Goal: Information Seeking & Learning: Learn about a topic

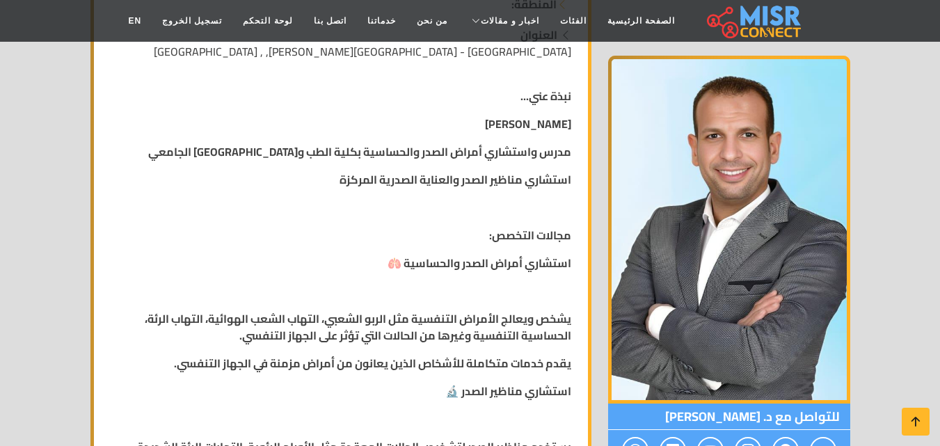
scroll to position [278, 0]
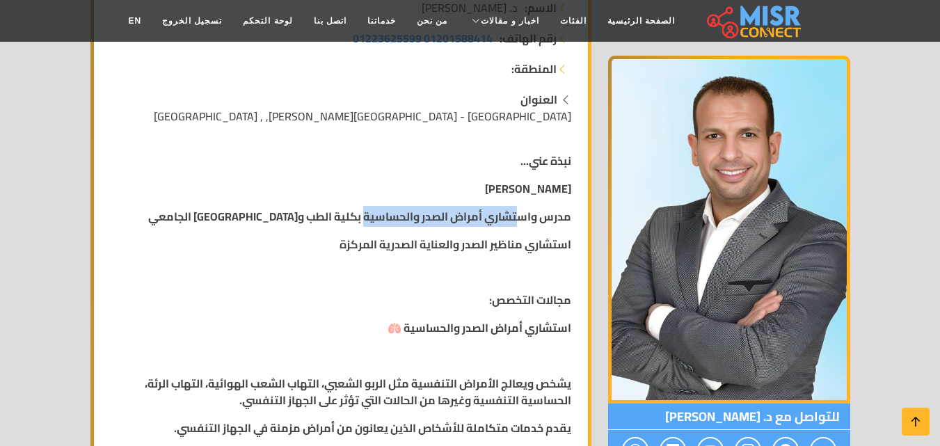
drag, startPoint x: 520, startPoint y: 213, endPoint x: 362, endPoint y: 218, distance: 158.7
click at [362, 218] on strong "مدرس واستشاري أمراض الصدر والحساسية بكلية الطب و[GEOGRAPHIC_DATA] الجامعي" at bounding box center [359, 216] width 423 height 21
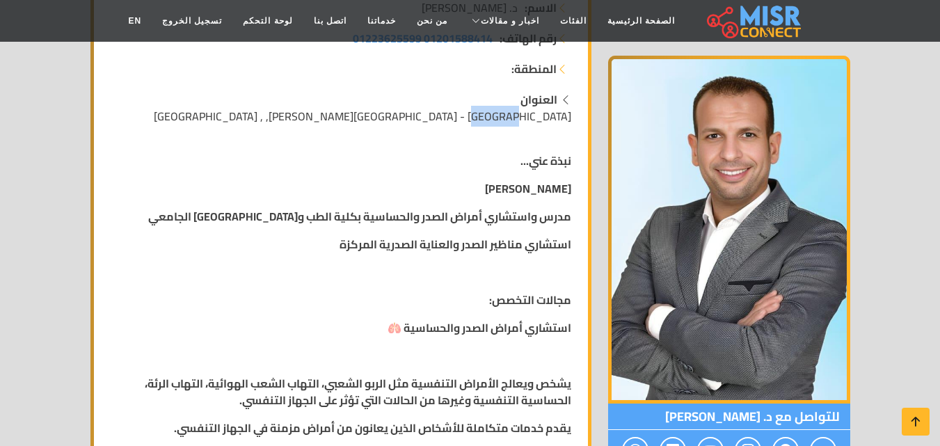
drag, startPoint x: 566, startPoint y: 113, endPoint x: 525, endPoint y: 109, distance: 40.5
click at [525, 109] on span "[GEOGRAPHIC_DATA] - [GEOGRAPHIC_DATA][PERSON_NAME], , [GEOGRAPHIC_DATA]" at bounding box center [362, 116] width 417 height 21
click at [553, 119] on span "[GEOGRAPHIC_DATA] - [GEOGRAPHIC_DATA][PERSON_NAME], , [GEOGRAPHIC_DATA]" at bounding box center [362, 116] width 417 height 21
click at [553, 120] on span "بني سويف - شارع أحمد عرابي - أعلى كرستالة, , بني سويف" at bounding box center [362, 116] width 417 height 21
drag, startPoint x: 512, startPoint y: 115, endPoint x: 433, endPoint y: 109, distance: 78.9
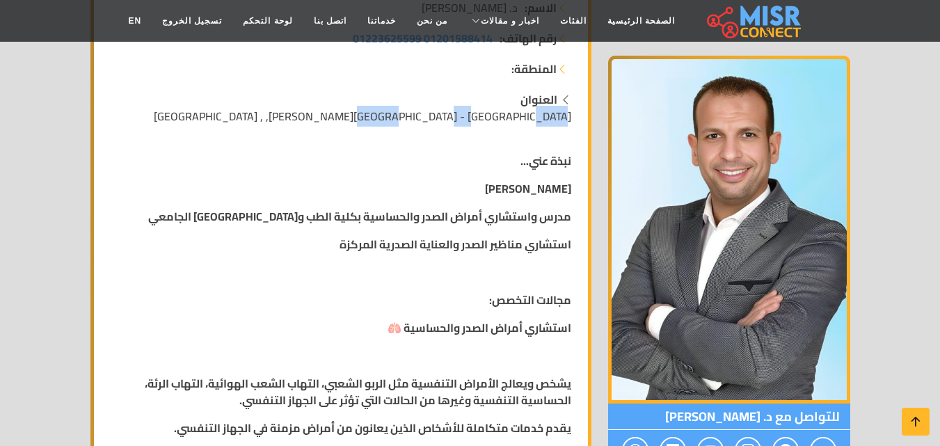
click at [433, 109] on span "بني سويف - شارع أحمد عرابي - أعلى كرستالة, , بني سويف" at bounding box center [362, 116] width 417 height 21
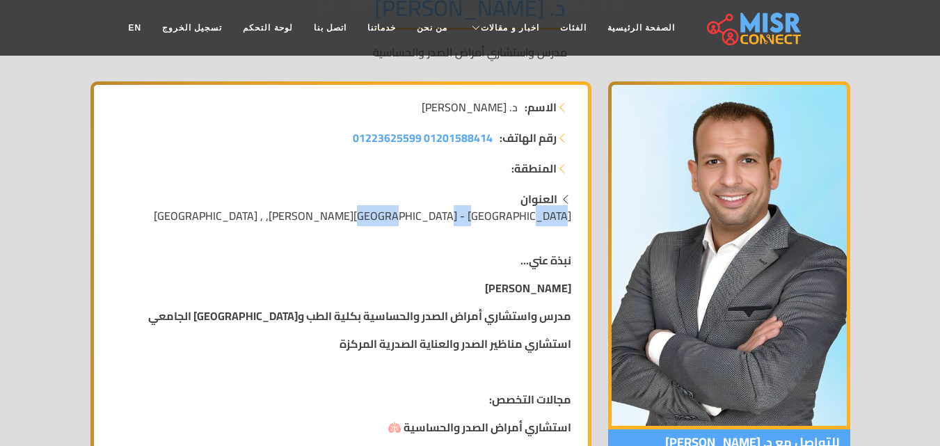
scroll to position [487, 0]
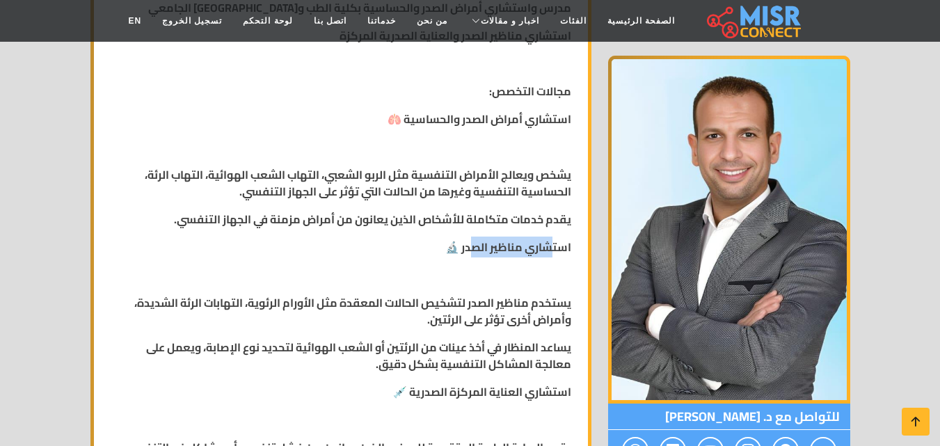
drag, startPoint x: 520, startPoint y: 246, endPoint x: 471, endPoint y: 248, distance: 49.4
click at [471, 248] on strong "استشاري مناظير الصدر 🔬" at bounding box center [508, 247] width 126 height 21
drag, startPoint x: 569, startPoint y: 243, endPoint x: 477, endPoint y: 243, distance: 92.5
click at [477, 243] on strong "استشاري مناظير الصدر 🔬" at bounding box center [508, 247] width 126 height 21
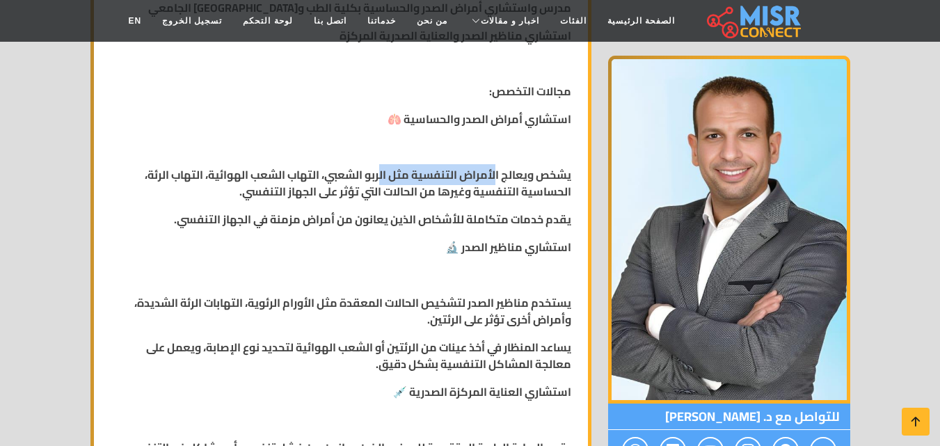
drag, startPoint x: 495, startPoint y: 173, endPoint x: 378, endPoint y: 169, distance: 116.9
click at [378, 169] on strong "يشخص ويعالج الأمراض التنفسية مثل الربو الشعبي، التهاب الشعب الهوائية، التهاب ال…" at bounding box center [358, 183] width 426 height 38
click at [388, 180] on strong "يشخص ويعالج الأمراض التنفسية مثل الربو الشعبي، التهاب الشعب الهوائية، التهاب ال…" at bounding box center [358, 183] width 426 height 38
drag, startPoint x: 376, startPoint y: 174, endPoint x: 355, endPoint y: 174, distance: 21.6
click at [347, 174] on strong "يشخص ويعالج الأمراض التنفسية مثل الربو الشعبي، التهاب الشعب الهوائية، التهاب ال…" at bounding box center [358, 183] width 426 height 38
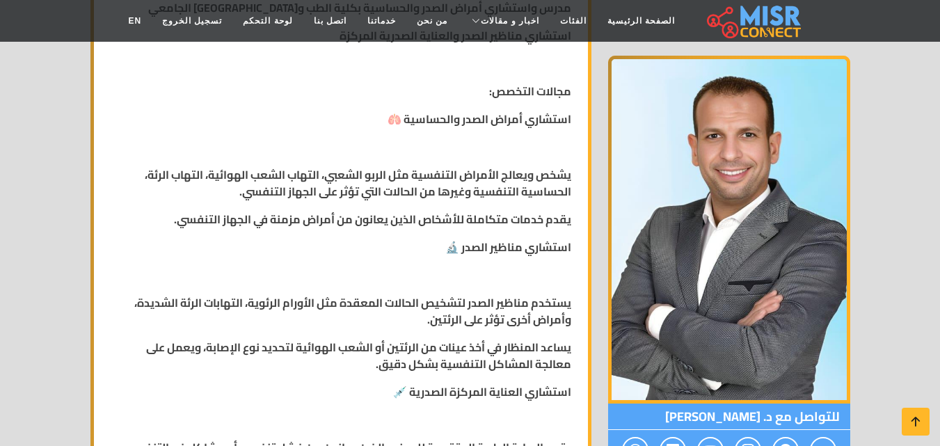
click at [340, 171] on strong "يشخص ويعالج الأمراض التنفسية مثل الربو الشعبي، التهاب الشعب الهوائية، التهاب ال…" at bounding box center [358, 183] width 426 height 38
click at [385, 177] on strong "يشخص ويعالج الأمراض التنفسية مثل الربو الشعبي، التهاب الشعب الهوائية، التهاب ال…" at bounding box center [358, 183] width 426 height 38
click at [373, 174] on strong "يشخص ويعالج الأمراض التنفسية مثل الربو الشعبي، التهاب الشعب الهوائية، التهاب ال…" at bounding box center [358, 183] width 426 height 38
click at [373, 173] on strong "يشخص ويعالج الأمراض التنفسية مثل الربو الشعبي، التهاب الشعب الهوائية، التهاب ال…" at bounding box center [358, 183] width 426 height 38
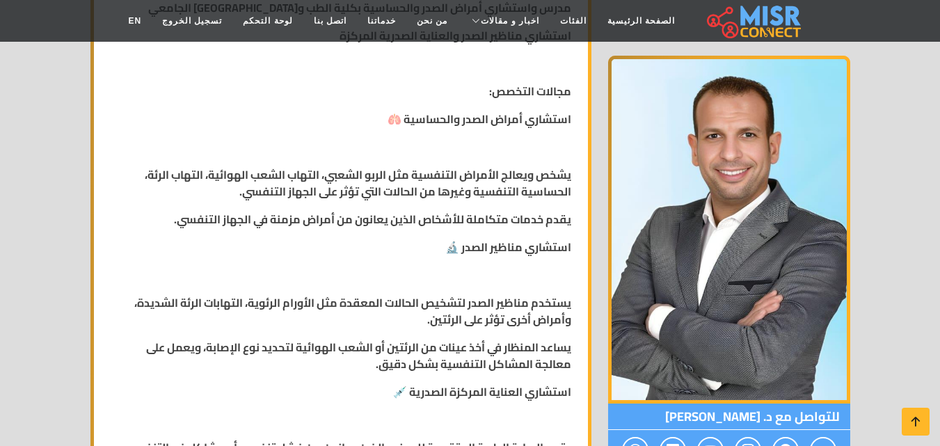
click at [184, 178] on strong "يشخص ويعالج الأمراض التنفسية مثل الربو الشعبي، التهاب الشعب الهوائية، التهاب ال…" at bounding box center [358, 183] width 426 height 38
click at [550, 191] on strong "يشخص ويعالج الأمراض التنفسية مثل الربو الشعبي، التهاب الشعب الهوائية، التهاب ال…" at bounding box center [358, 183] width 426 height 38
click at [490, 187] on strong "يشخص ويعالج الأمراض التنفسية مثل الربو الشعبي، التهاب الشعب الهوائية، التهاب ال…" at bounding box center [358, 183] width 426 height 38
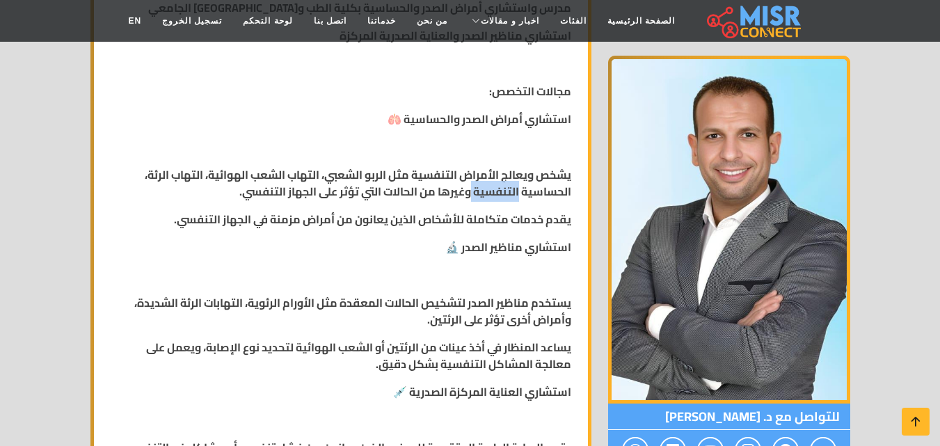
click at [490, 187] on strong "يشخص ويعالج الأمراض التنفسية مثل الربو الشعبي، التهاب الشعب الهوائية، التهاب ال…" at bounding box center [358, 183] width 426 height 38
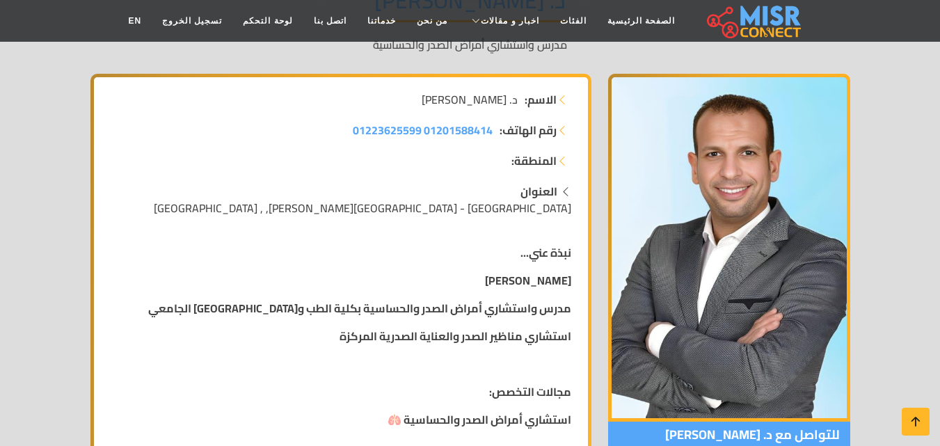
scroll to position [209, 0]
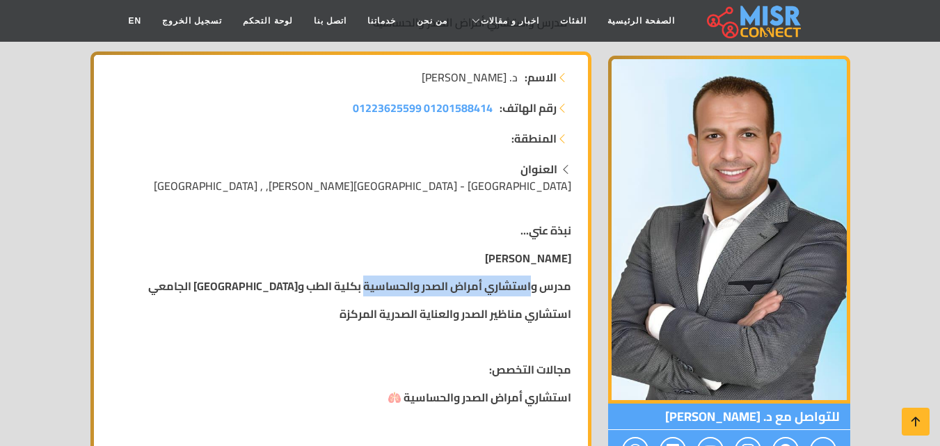
drag, startPoint x: 532, startPoint y: 287, endPoint x: 365, endPoint y: 280, distance: 167.1
click at [365, 280] on strong "مدرس واستشاري أمراض الصدر والحساسية بكلية الطب و[GEOGRAPHIC_DATA] الجامعي" at bounding box center [359, 285] width 423 height 21
copy strong "استشاري أمراض الصدر والحساسية"
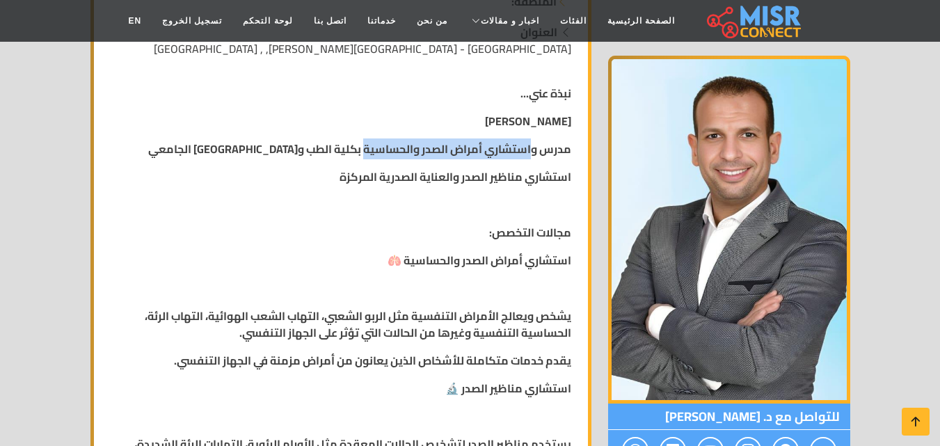
scroll to position [348, 0]
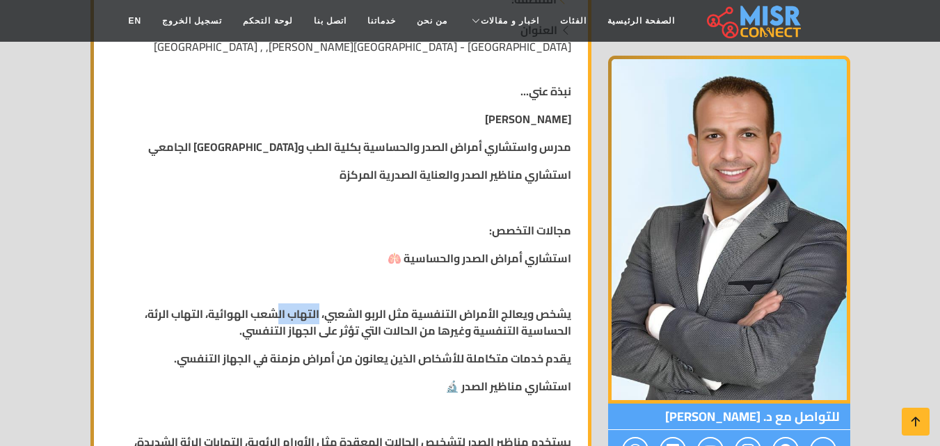
drag, startPoint x: 318, startPoint y: 313, endPoint x: 275, endPoint y: 314, distance: 42.4
click at [275, 314] on strong "يشخص ويعالج الأمراض التنفسية مثل الربو الشعبي، التهاب الشعب الهوائية، التهاب ال…" at bounding box center [358, 322] width 426 height 38
drag, startPoint x: 202, startPoint y: 312, endPoint x: 147, endPoint y: 315, distance: 55.0
click at [147, 315] on strong "يشخص ويعالج الأمراض التنفسية مثل الربو الشعبي، التهاب الشعب الهوائية، التهاب ال…" at bounding box center [358, 322] width 426 height 38
copy strong "التهاب الرئة"
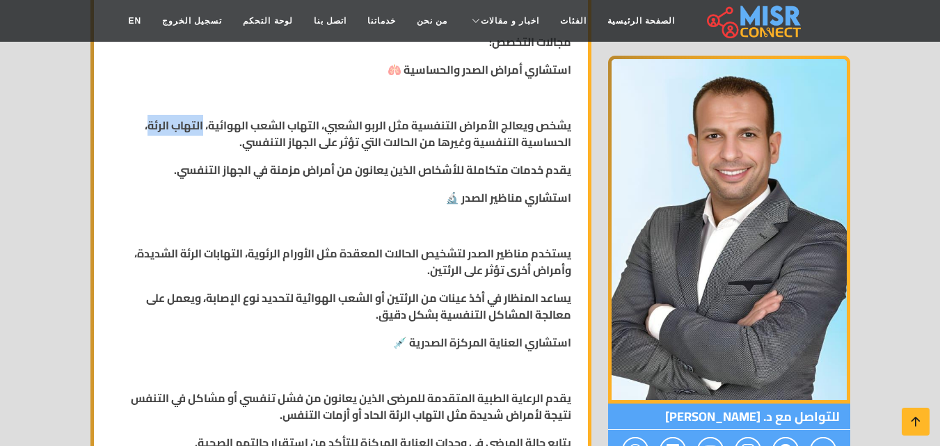
scroll to position [557, 0]
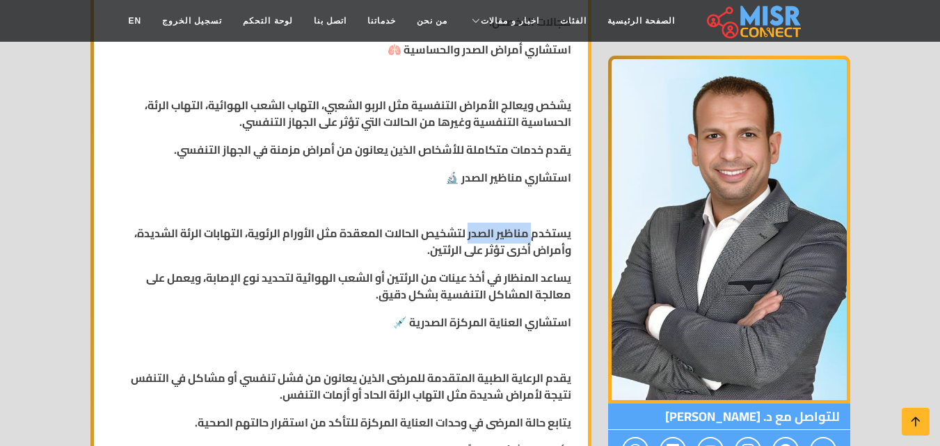
drag, startPoint x: 532, startPoint y: 232, endPoint x: 470, endPoint y: 235, distance: 62.0
click at [470, 235] on strong "يستخدم مناظير الصدر لتشخيص الحالات المعقدة مثل الأورام الرئوية، التهابات الرئة …" at bounding box center [352, 242] width 437 height 38
copy strong "مناظير الصدر"
copy strong "الأورام الرئوية"
drag, startPoint x: 312, startPoint y: 233, endPoint x: 250, endPoint y: 232, distance: 62.6
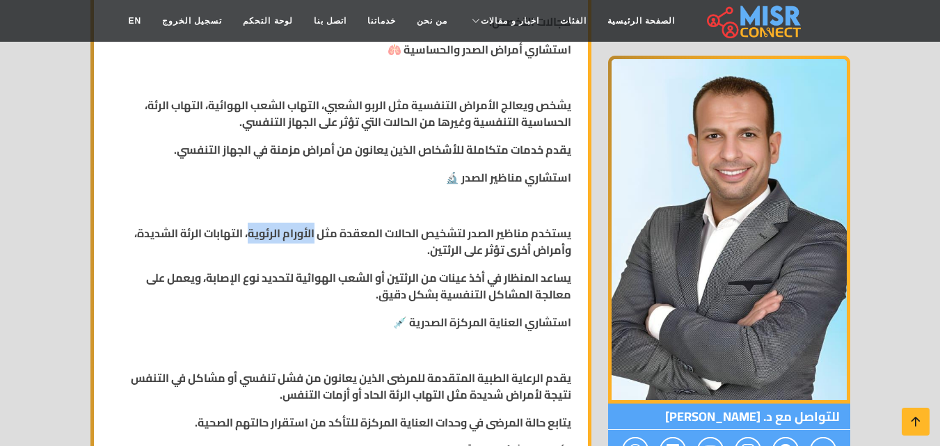
click at [250, 230] on strong "يستخدم مناظير الصدر لتشخيص الحالات المعقدة مثل الأورام الرئوية، التهابات الرئة …" at bounding box center [352, 242] width 437 height 38
copy strong "الأورام الرئوية"
drag, startPoint x: 241, startPoint y: 237, endPoint x: 183, endPoint y: 231, distance: 58.7
click at [183, 231] on strong "يستخدم مناظير الصدر لتشخيص الحالات المعقدة مثل الأورام الرئوية، التهابات الرئة …" at bounding box center [352, 242] width 437 height 38
copy strong "التهابات الرئ"
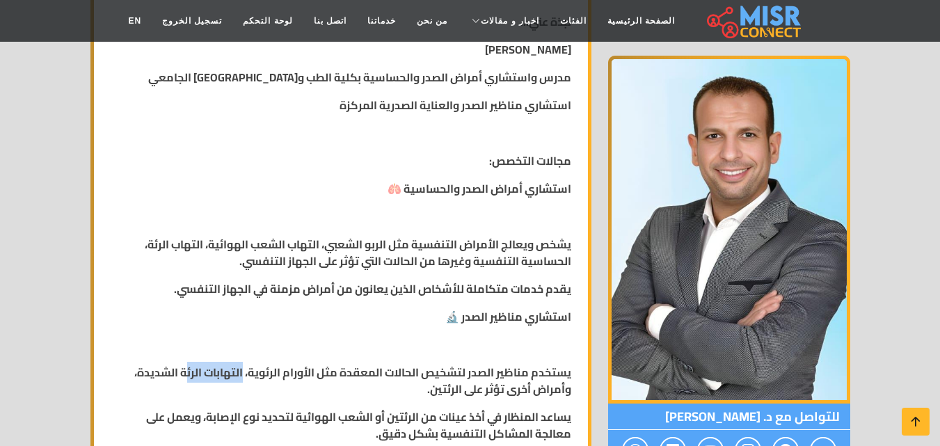
scroll to position [487, 0]
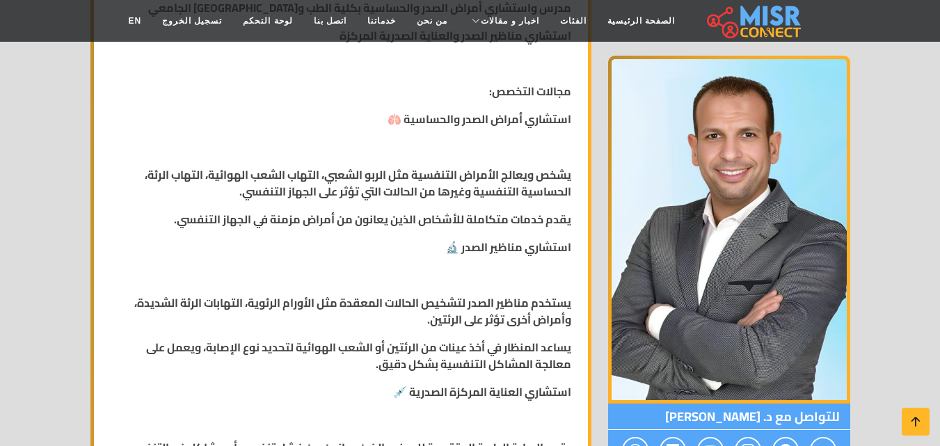
click at [243, 295] on strong "يستخدم مناظير الصدر لتشخيص الحالات المعقدة مثل الأورام الرئوية، التهابات الرئة …" at bounding box center [352, 311] width 437 height 38
drag, startPoint x: 243, startPoint y: 298, endPoint x: 178, endPoint y: 302, distance: 65.5
click at [178, 302] on strong "يستخدم مناظير الصدر لتشخيص الحالات المعقدة مثل الأورام الرئوية، التهابات الرئة …" at bounding box center [352, 311] width 437 height 38
copy strong "التهابات الرئة"
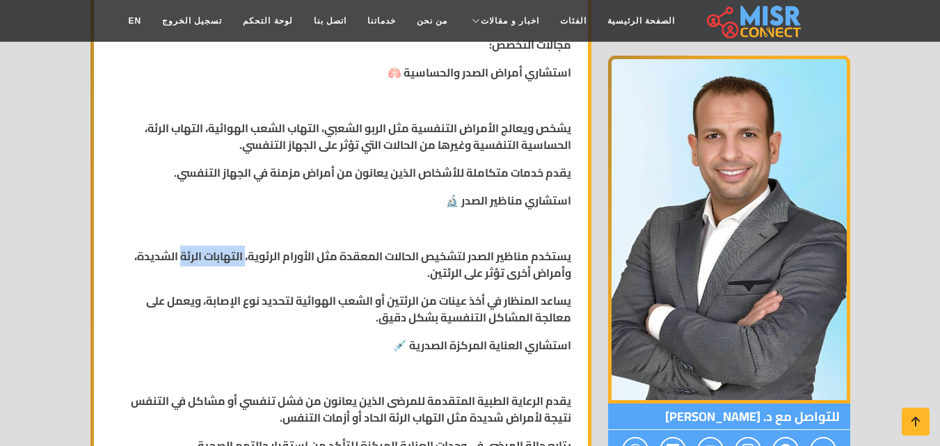
scroll to position [557, 0]
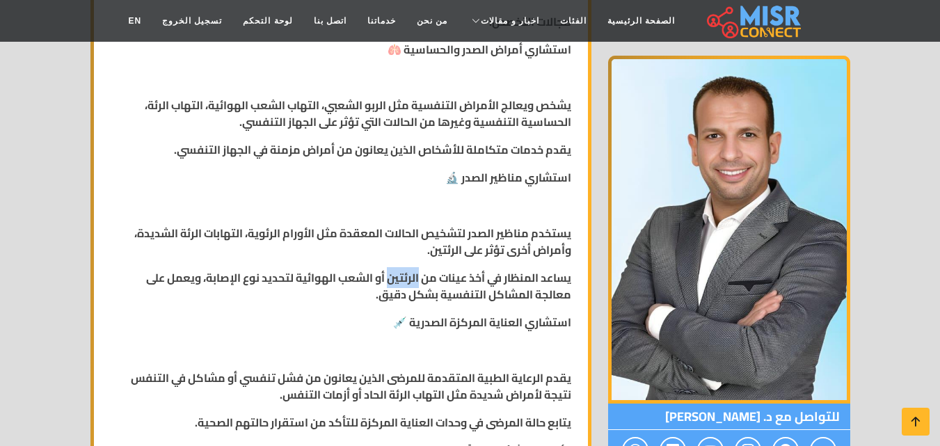
copy strong "الرئتين"
drag, startPoint x: 415, startPoint y: 280, endPoint x: 384, endPoint y: 282, distance: 30.7
click at [384, 282] on strong "يساعد المنظار في أخذ عينات من الرئتين أو الشعب الهوائية لتحديد نوع الإصابة، ويع…" at bounding box center [358, 286] width 425 height 38
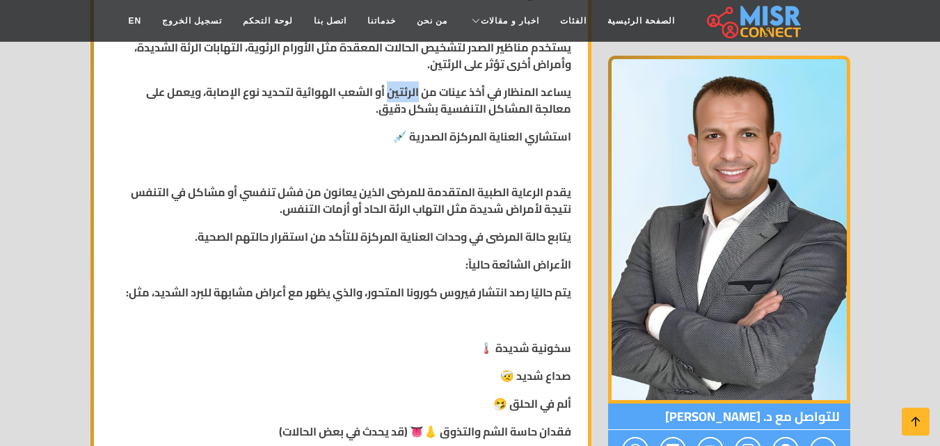
scroll to position [765, 0]
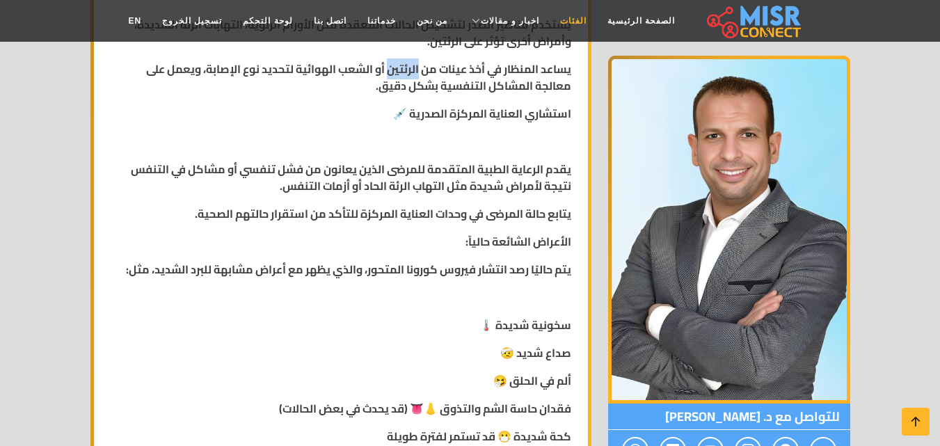
click at [558, 22] on link "الفئات" at bounding box center [573, 21] width 47 height 26
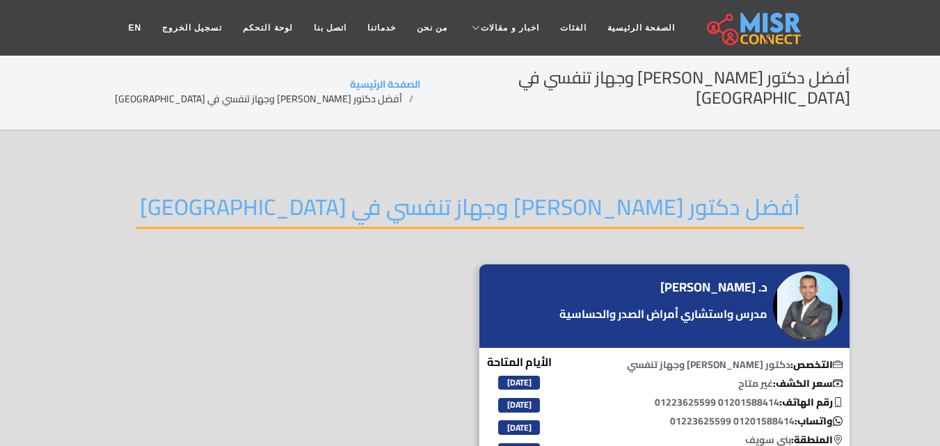
click at [614, 197] on h2 "أفضل دكتور [PERSON_NAME] وجهاز تنفسي في [GEOGRAPHIC_DATA]" at bounding box center [469, 210] width 667 height 35
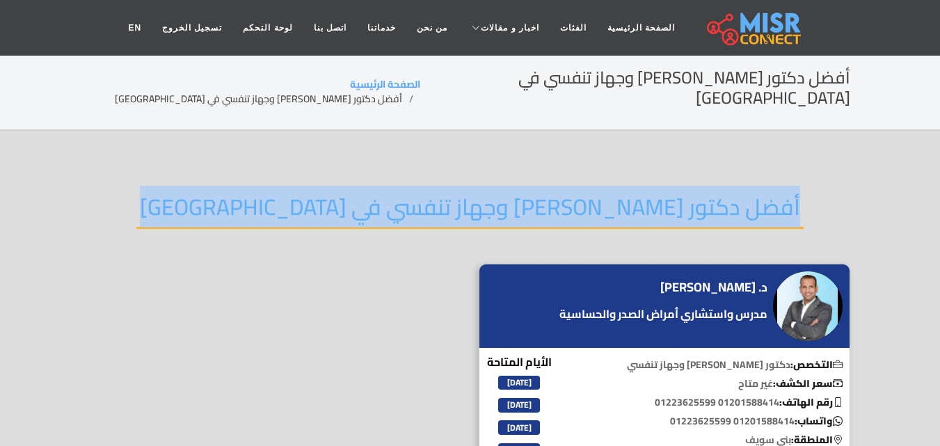
click at [614, 197] on h2 "أفضل دكتور [PERSON_NAME] وجهاز تنفسي في [GEOGRAPHIC_DATA]" at bounding box center [469, 210] width 667 height 35
click at [566, 215] on div "أفضل دكتور [PERSON_NAME] وجهاز تنفسي في [GEOGRAPHIC_DATA]" at bounding box center [470, 218] width 760 height 91
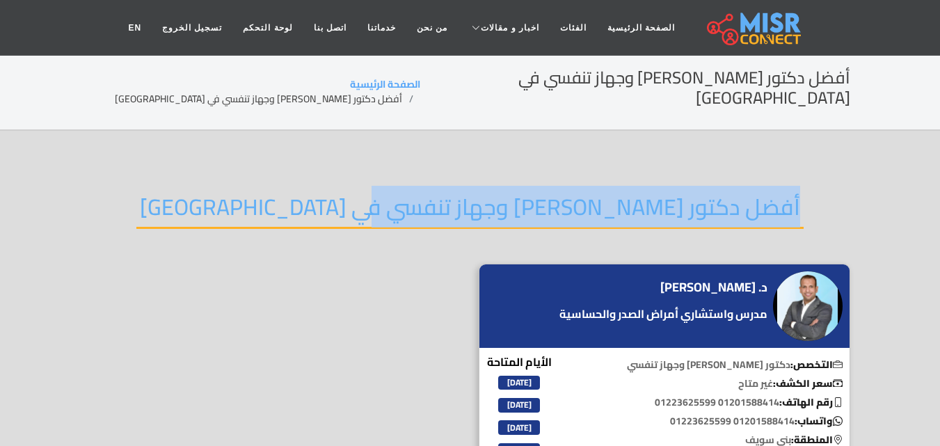
drag, startPoint x: 677, startPoint y: 185, endPoint x: 218, endPoint y: 179, distance: 459.2
click at [218, 179] on div "أفضل دكتور [PERSON_NAME] وجهاز تنفسي في [GEOGRAPHIC_DATA]" at bounding box center [470, 218] width 760 height 91
click at [290, 207] on h2 "أفضل دكتور [PERSON_NAME] وجهاز تنفسي في [GEOGRAPHIC_DATA]" at bounding box center [469, 210] width 667 height 35
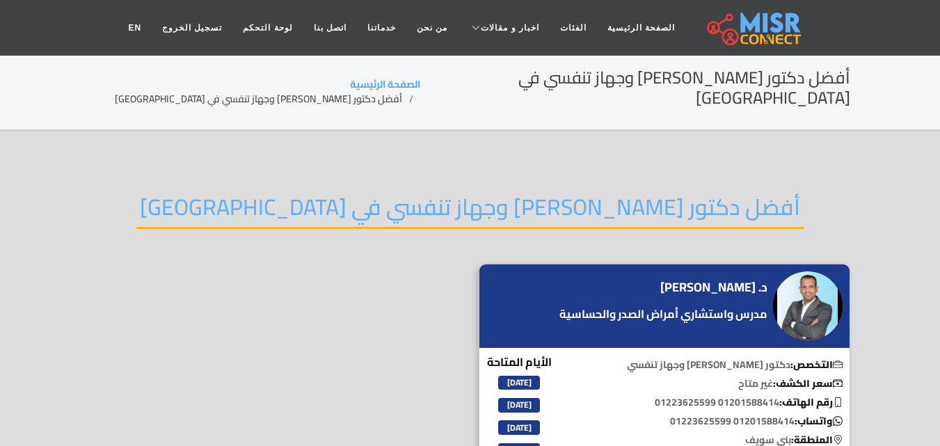
click at [648, 84] on h2 "أفضل دكتور [PERSON_NAME] وجهاز تنفسي في [GEOGRAPHIC_DATA]" at bounding box center [635, 88] width 430 height 40
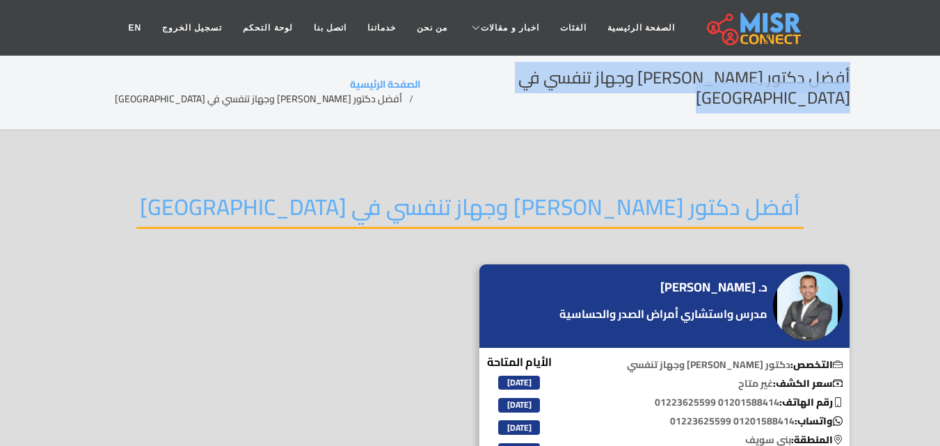
click at [648, 84] on h2 "أفضل دكتور [PERSON_NAME] وجهاز تنفسي في [GEOGRAPHIC_DATA]" at bounding box center [635, 88] width 430 height 40
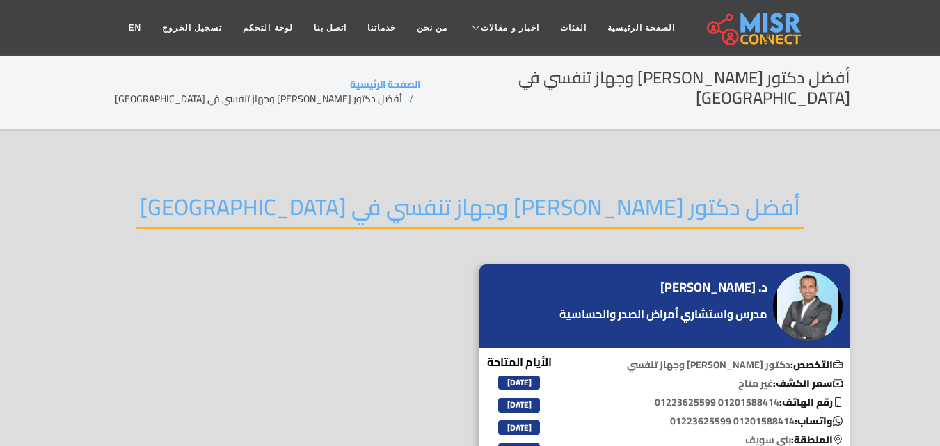
click at [477, 193] on h2 "أفضل دكتور صدر وجهاز تنفسي في بني سويف" at bounding box center [469, 210] width 667 height 35
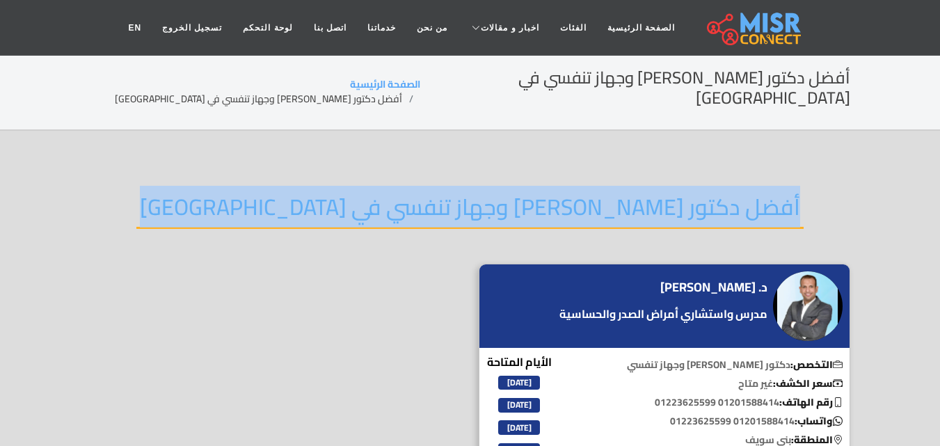
click at [476, 193] on h2 "أفضل دكتور صدر وجهاز تنفسي في بني سويف" at bounding box center [469, 210] width 667 height 35
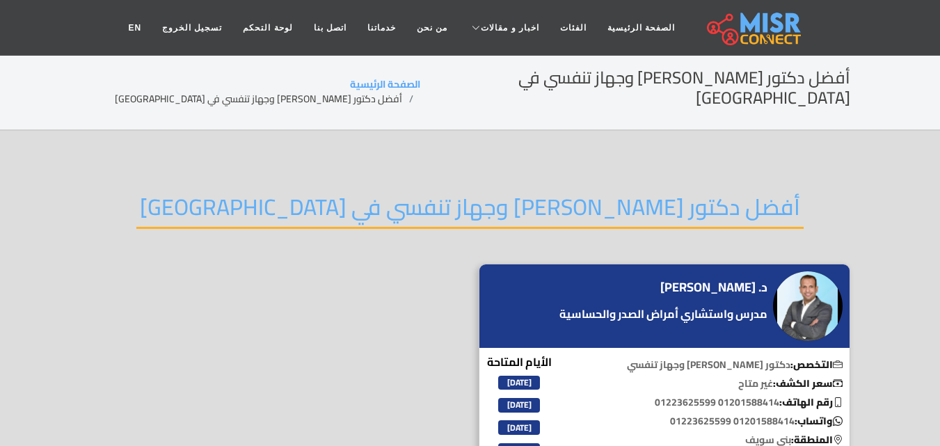
click at [527, 148] on section "أفضل دكتور صدر وجهاز تنفسي في بني سويف د. محمد حسين مدرس واستشاري أمراض الصدر و…" at bounding box center [470, 406] width 940 height 551
drag, startPoint x: 306, startPoint y: 184, endPoint x: 291, endPoint y: 184, distance: 15.3
click at [291, 193] on h2 "أفضل دكتور صدر وجهاز تنفسي في بني سويف" at bounding box center [469, 210] width 667 height 35
click at [354, 193] on h2 "أفضل دكتور صدر وجهاز تنفسي في بني سويف" at bounding box center [469, 210] width 667 height 35
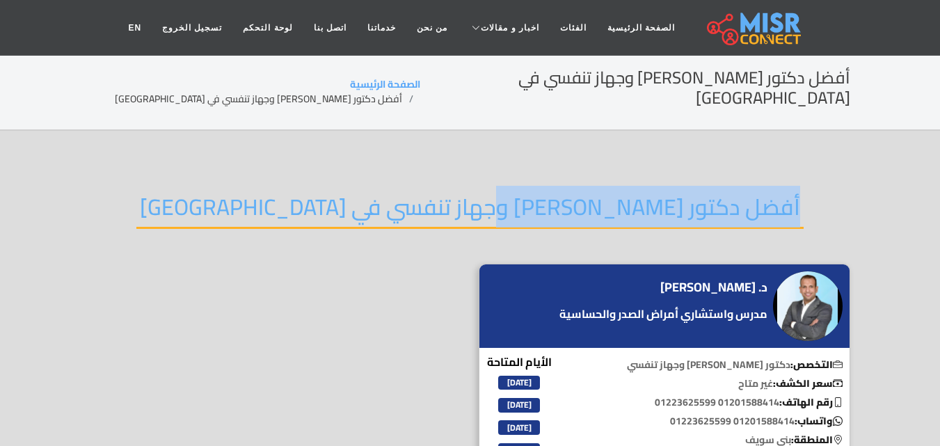
drag, startPoint x: 681, startPoint y: 186, endPoint x: 399, endPoint y: 168, distance: 282.3
click at [399, 173] on div "أفضل دكتور صدر وجهاز تنفسي في بني سويف" at bounding box center [470, 218] width 760 height 91
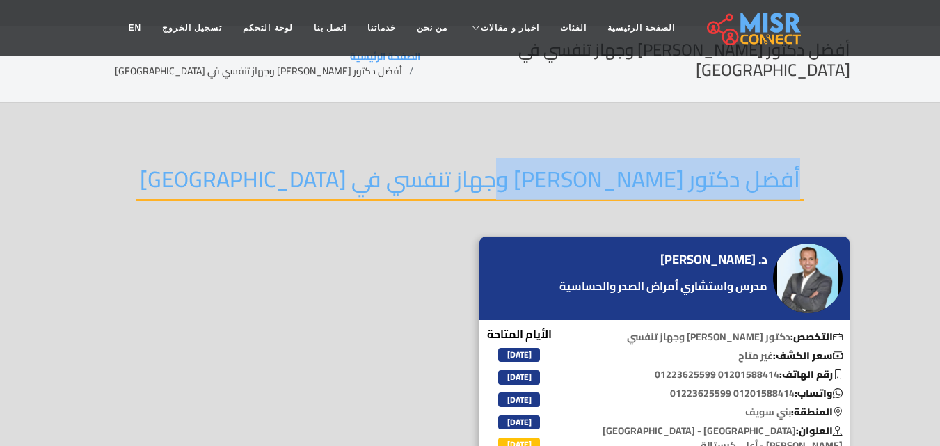
scroll to position [70, 0]
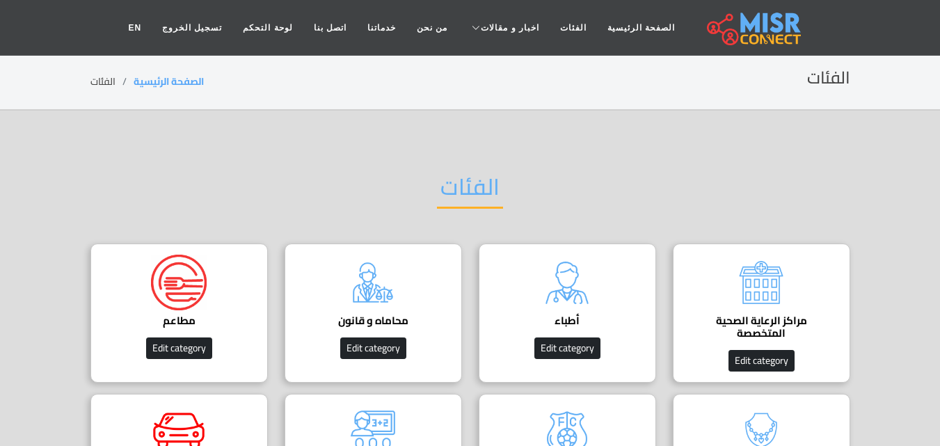
scroll to position [70, 0]
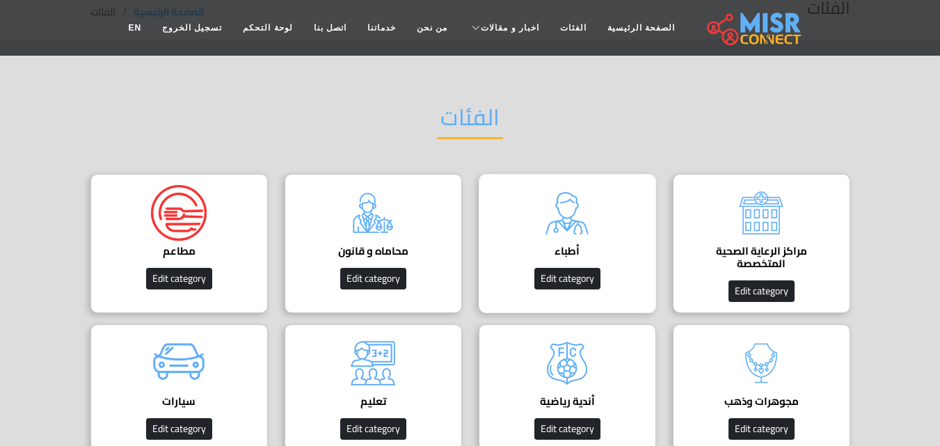
click at [580, 217] on img at bounding box center [567, 213] width 56 height 56
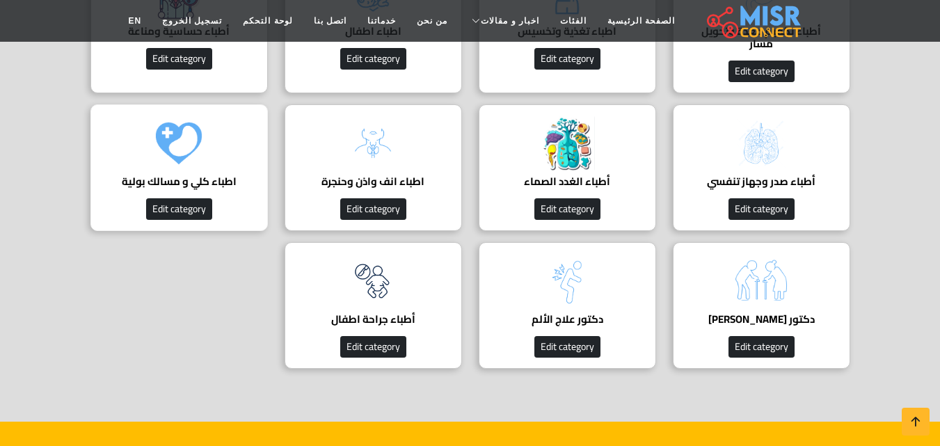
scroll to position [1252, 0]
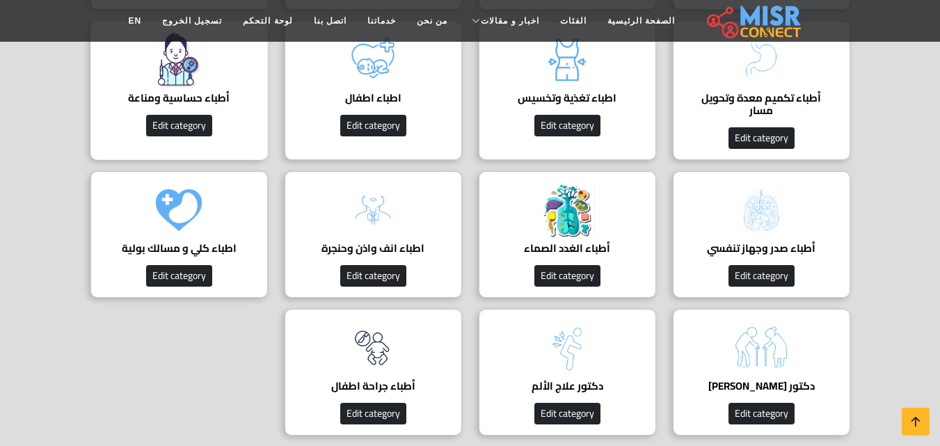
click at [187, 95] on h4 "أطباء حساسية ومناعة" at bounding box center [179, 98] width 134 height 13
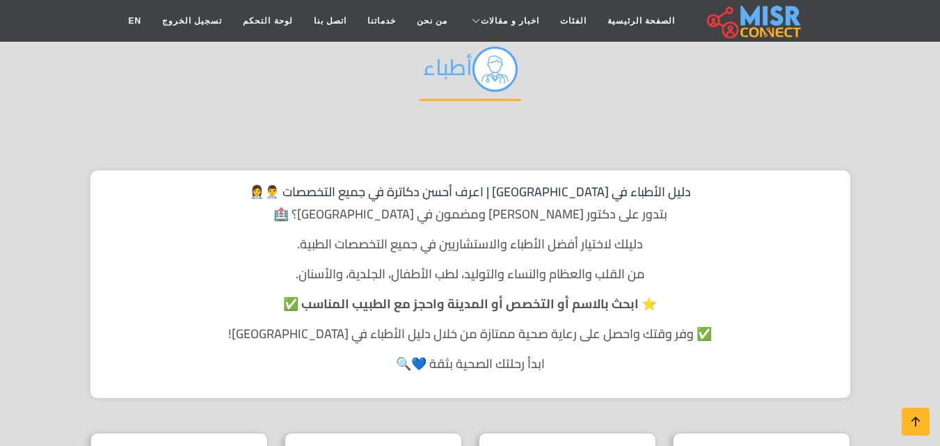
scroll to position [209, 0]
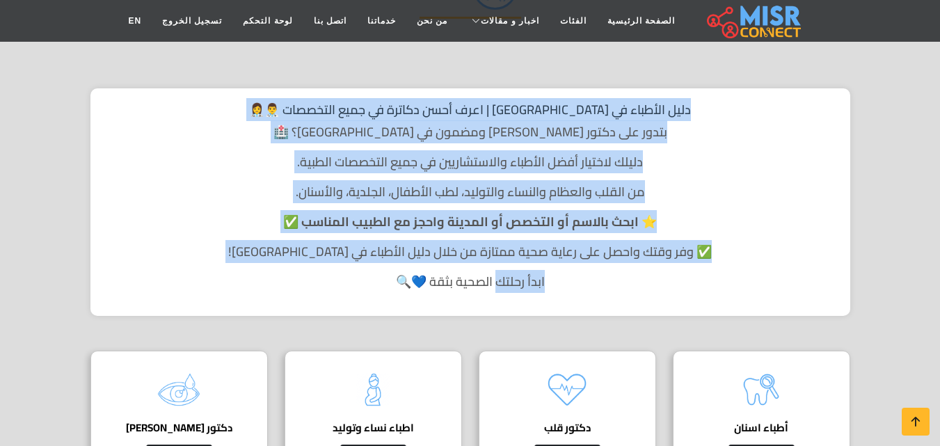
drag, startPoint x: 852, startPoint y: 90, endPoint x: 498, endPoint y: 293, distance: 407.3
click at [745, 207] on div "دليل الأطباء في مصر | اعرف أحسن دكاترة في جميع التخصصات 👨‍⚕️👩‍⚕️ بتدور على دكتو…" at bounding box center [470, 202] width 760 height 228
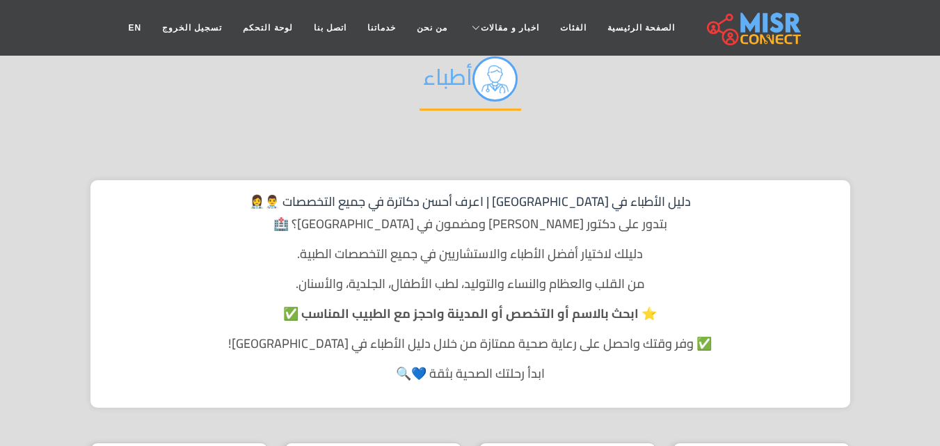
scroll to position [0, 0]
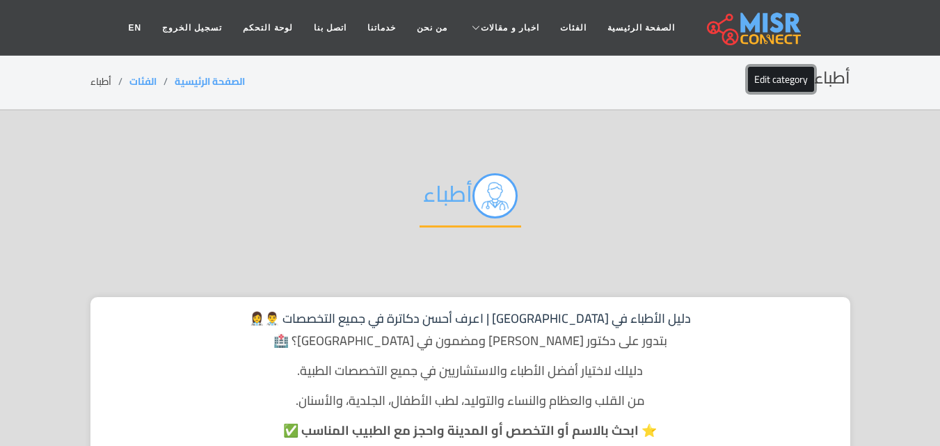
click at [787, 77] on link "Edit category" at bounding box center [781, 79] width 66 height 25
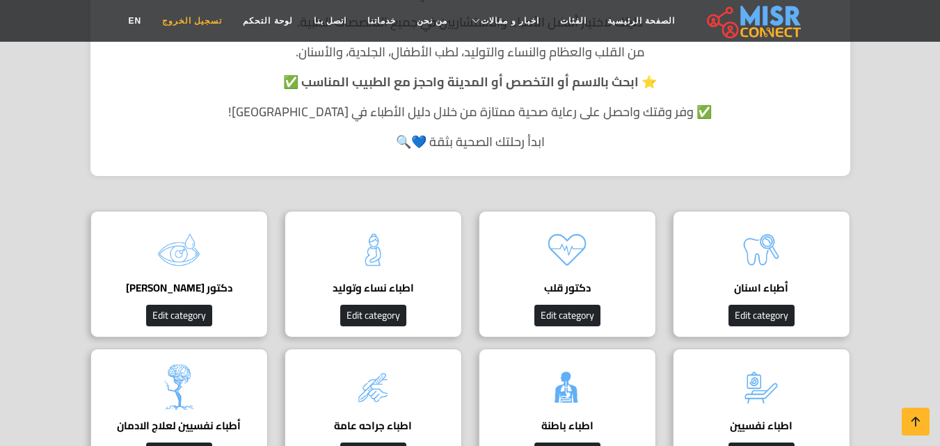
scroll to position [348, 0]
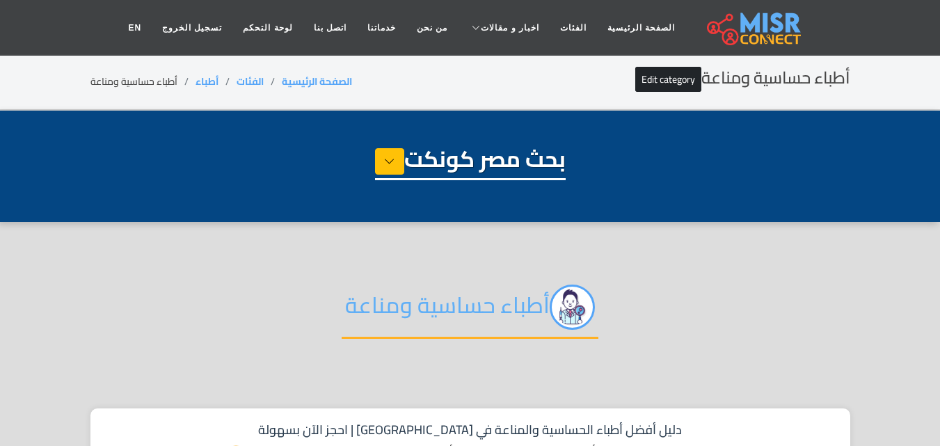
select select "*****"
select select "**********"
select select "*****"
select select "**********"
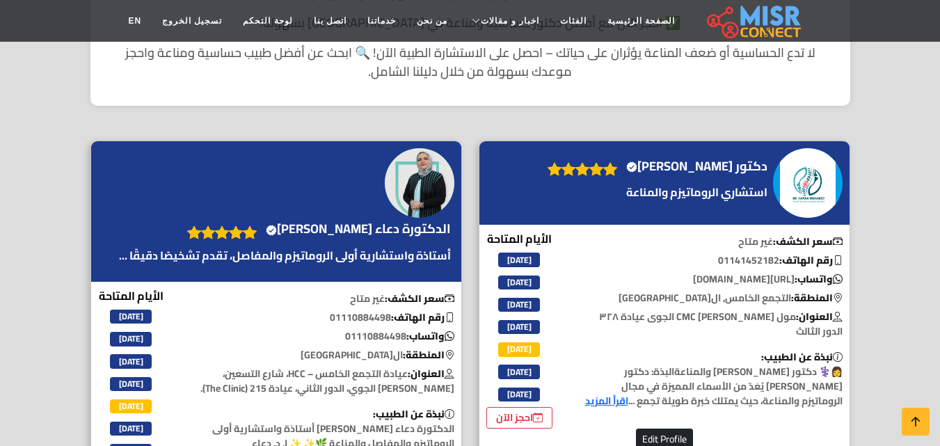
scroll to position [557, 0]
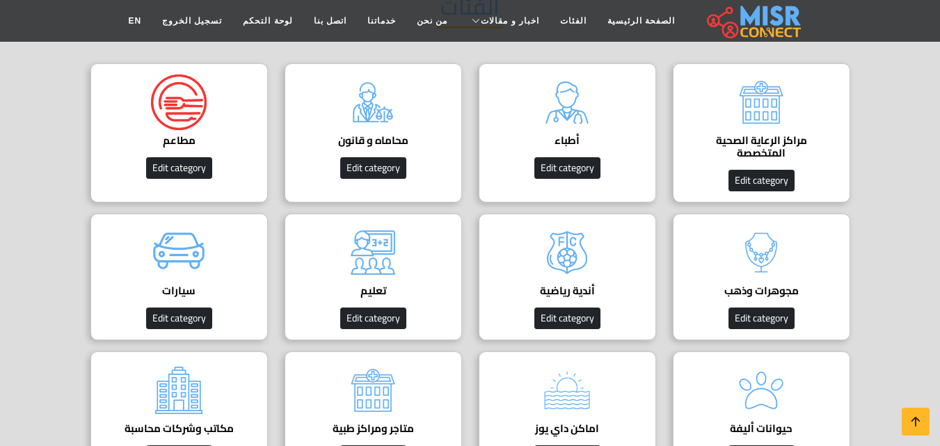
scroll to position [209, 0]
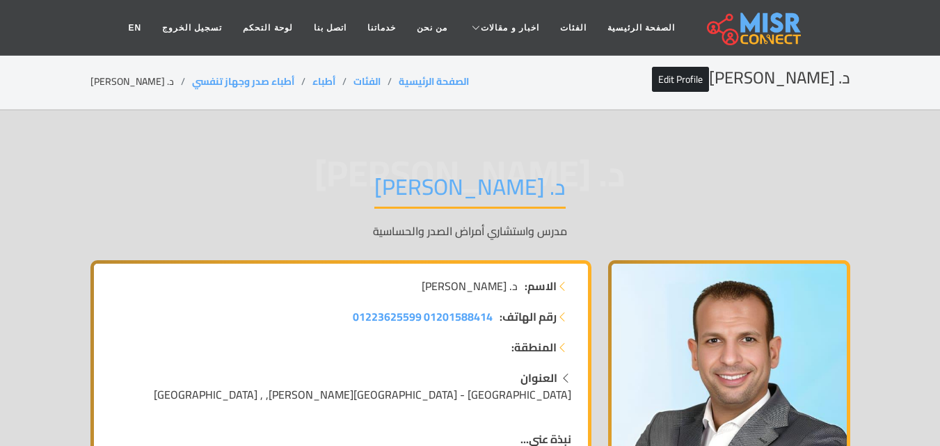
click at [482, 193] on h1 "د. [PERSON_NAME]" at bounding box center [469, 190] width 191 height 35
copy div "د. [PERSON_NAME]"
drag, startPoint x: 274, startPoint y: 79, endPoint x: 169, endPoint y: 86, distance: 105.3
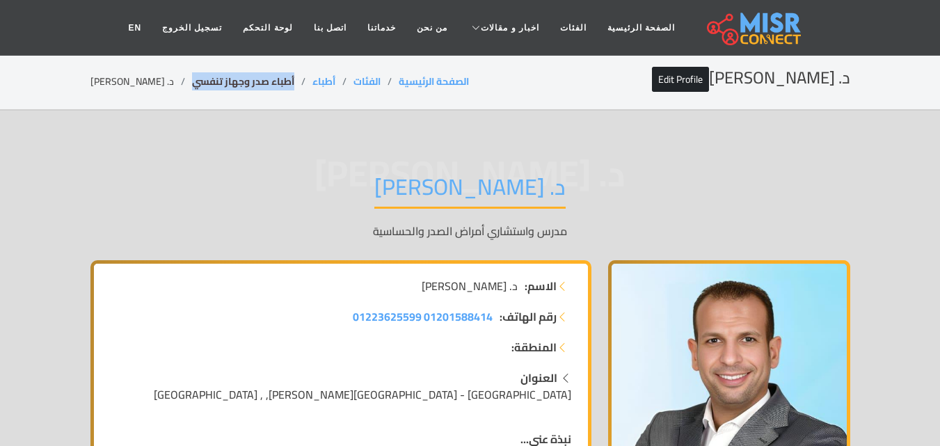
click at [192, 86] on li "أطباء صدر وجهاز تنفسي" at bounding box center [252, 81] width 120 height 15
copy link "أطباء صدر وجهاز تنفسي"
